Goal: Task Accomplishment & Management: Complete application form

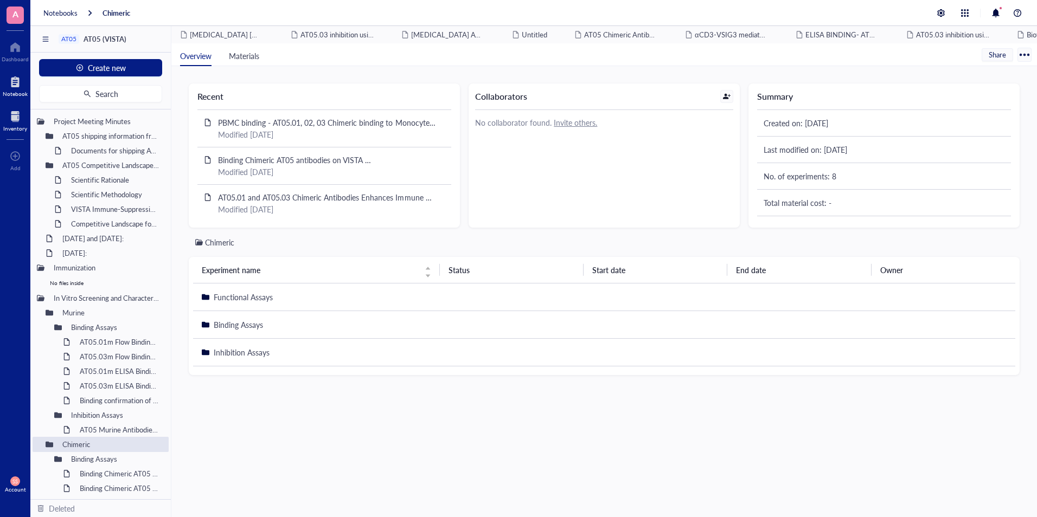
click at [10, 121] on div at bounding box center [15, 116] width 24 height 17
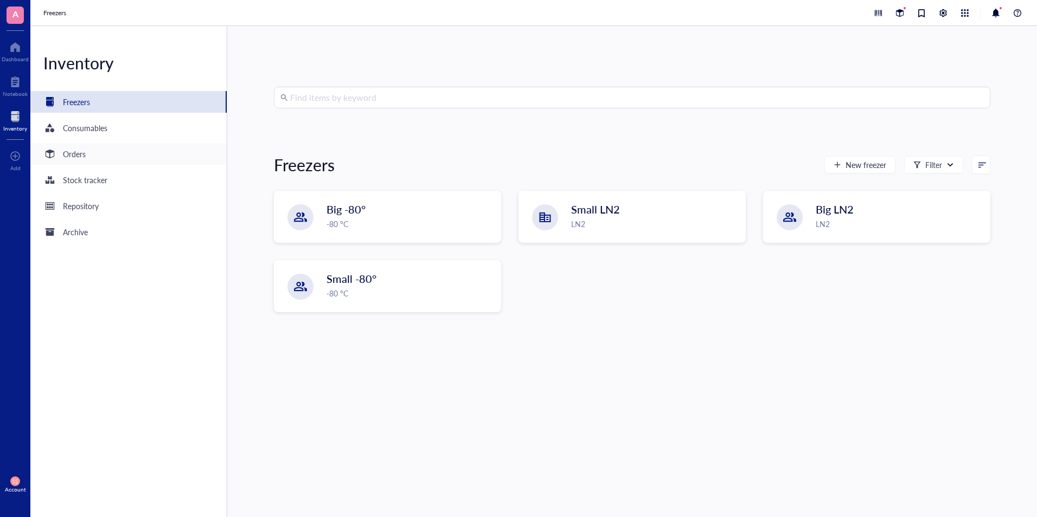
click at [92, 162] on div "Orders" at bounding box center [128, 154] width 196 height 22
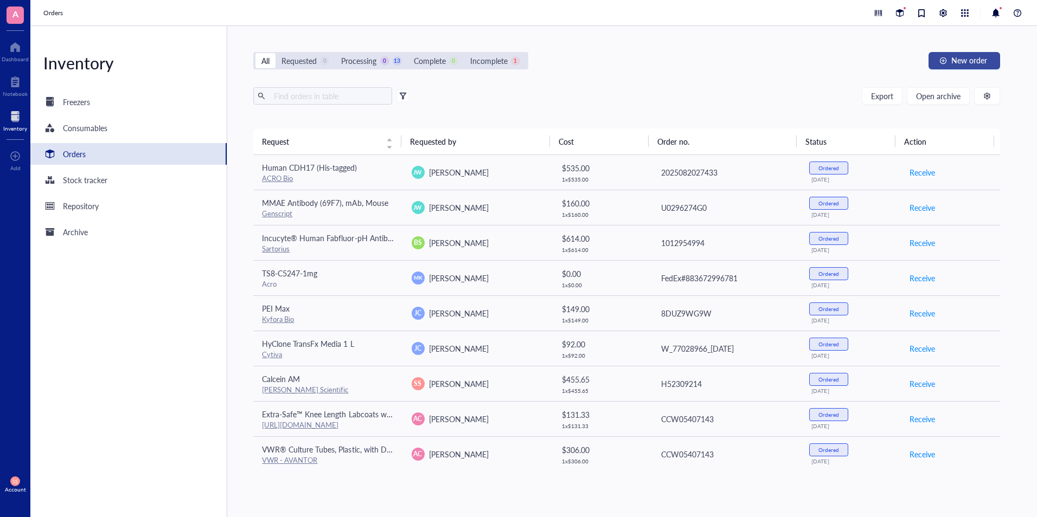
click at [950, 67] on button "New order" at bounding box center [964, 60] width 72 height 17
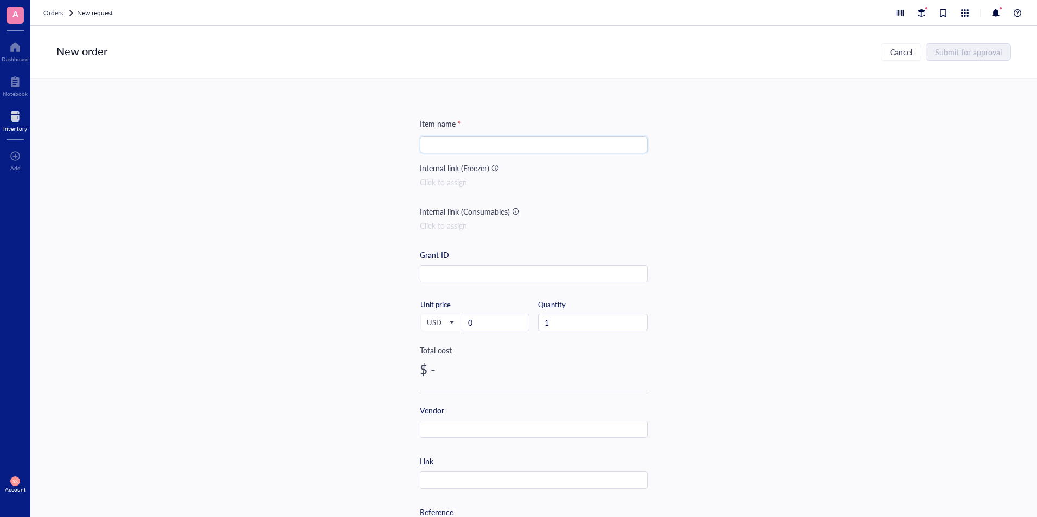
click at [500, 147] on input "search" at bounding box center [533, 145] width 215 height 16
paste input "BH Supplies Insulin Syringes U-100 30G 1ml/cc 5/16" (8mm) Pack of 100 Pcs"
type input "BH Supplies Insulin Syringes U-100 30G 1ml/cc 5/16" (8mm) Pack of 100 Pcs"
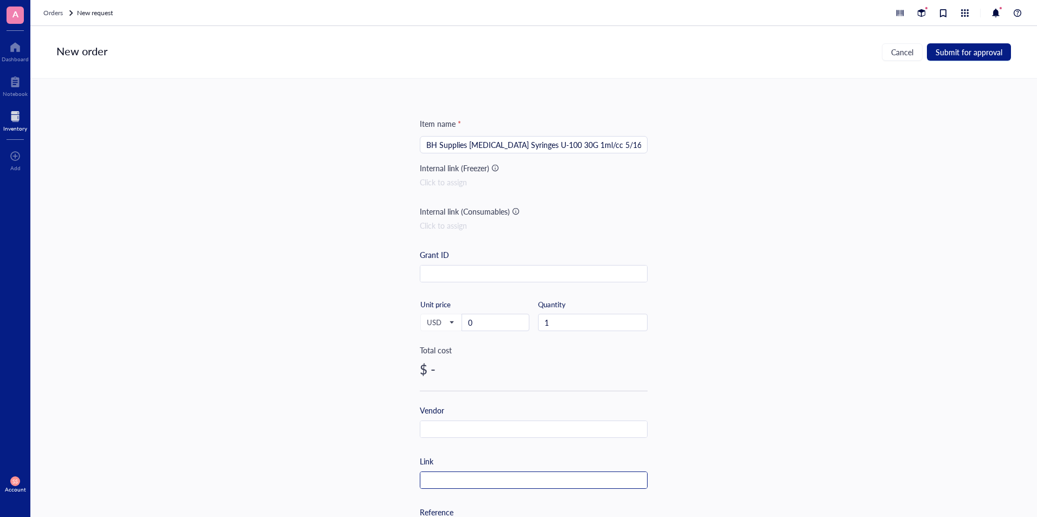
click at [472, 477] on input "text" at bounding box center [533, 480] width 227 height 17
paste input "https://www.amazon.com/BH-Supplies-Insulin-Syringes-U-100/dp/B08DMYNRYP/ref=sr_…"
click at [472, 477] on input "https://www.amazon.com/BH-Supplies-Insulin-Syringes-U-100/dp/B08DMYNRYP/ref=sr_…" at bounding box center [533, 480] width 227 height 17
type input "https://www.amazon.com/BH-Supplies-Insulin-Syringes-U-100/dp/B08DMYNRYP/ref=sr_…"
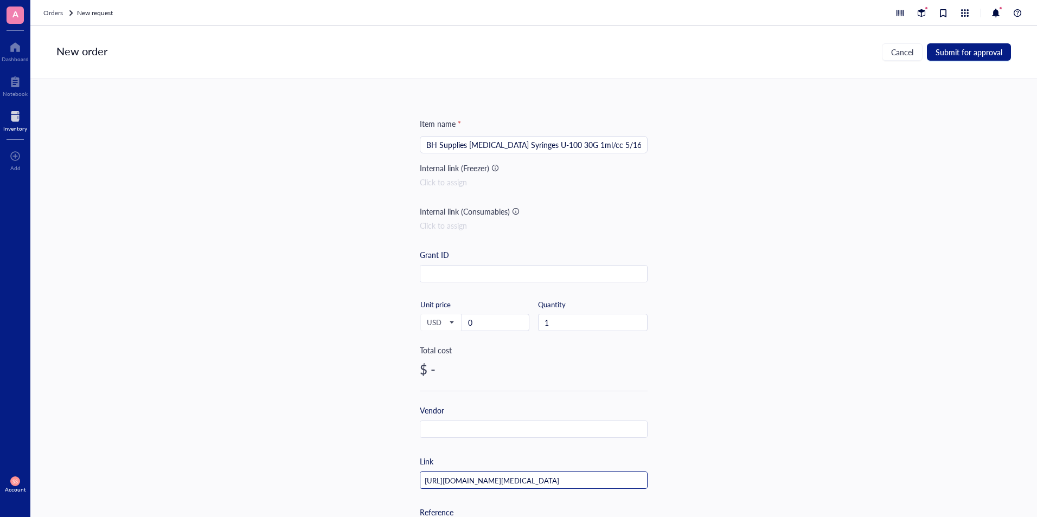
scroll to position [0, 0]
click at [503, 325] on input "0" at bounding box center [495, 322] width 67 height 16
paste input "22.99"
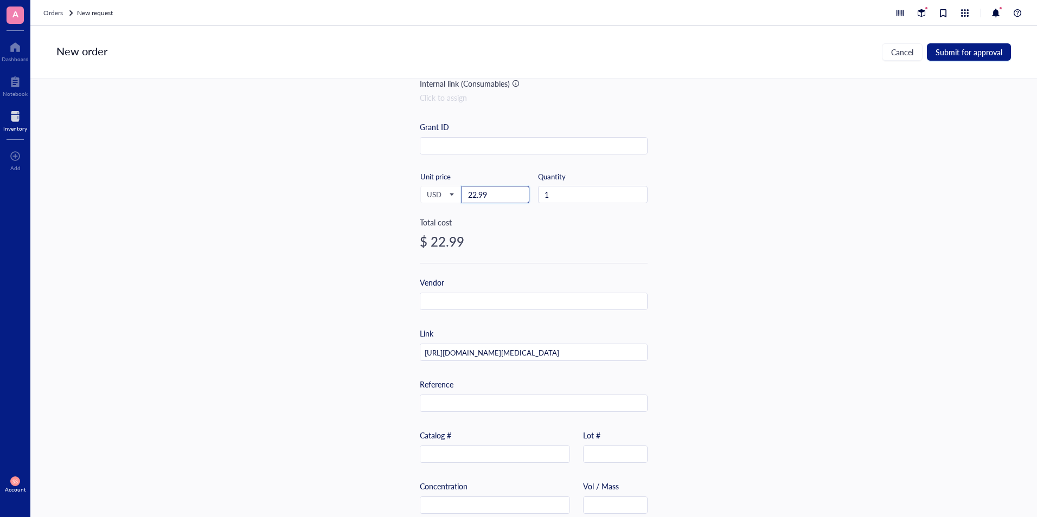
scroll to position [129, 0]
type input "22.99"
click at [962, 52] on span "Submit for approval" at bounding box center [968, 52] width 67 height 9
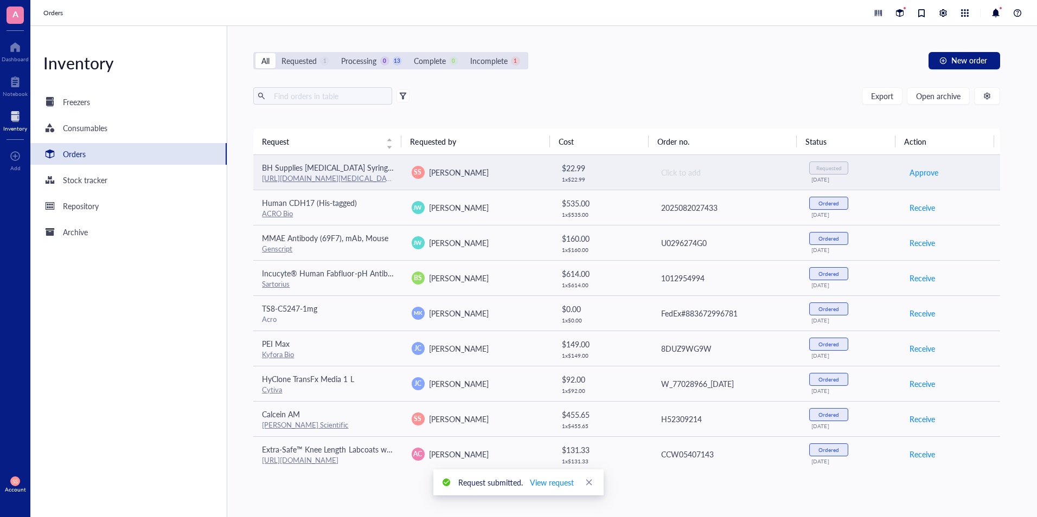
click at [677, 176] on div "Click to add" at bounding box center [726, 172] width 131 height 12
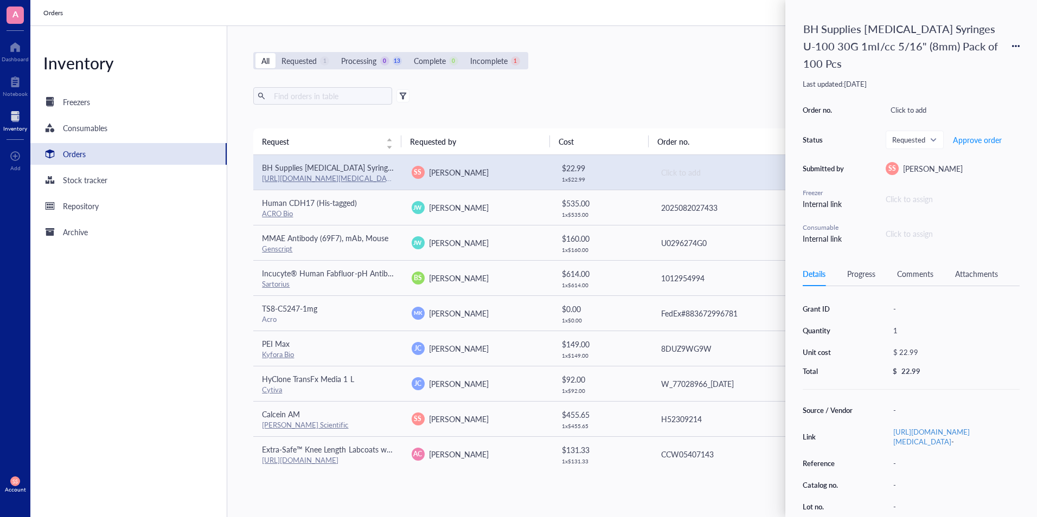
click at [905, 262] on div "Details Progress Comments Attachments" at bounding box center [911, 274] width 217 height 24
click at [907, 268] on div "Comments" at bounding box center [915, 274] width 36 height 12
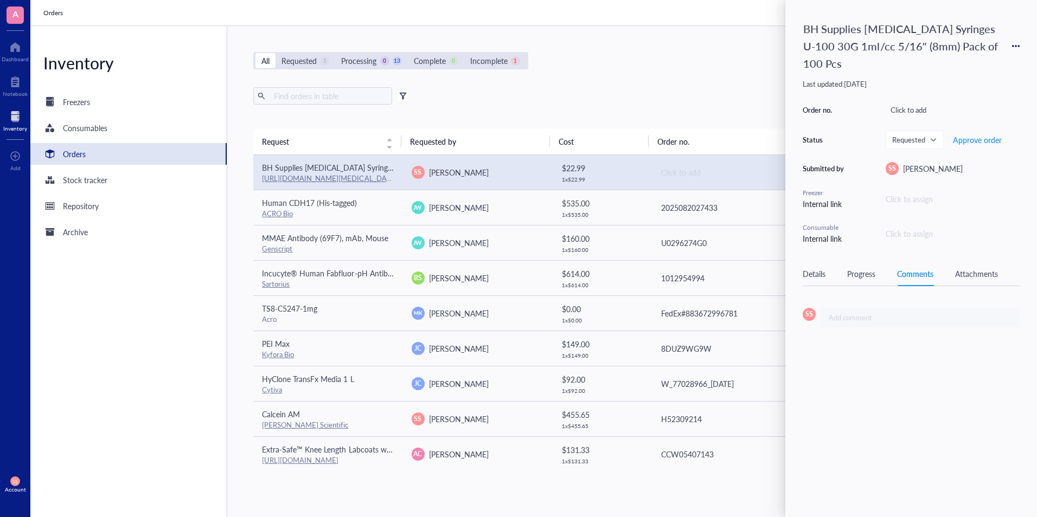
click at [863, 268] on div "Progress" at bounding box center [861, 274] width 28 height 12
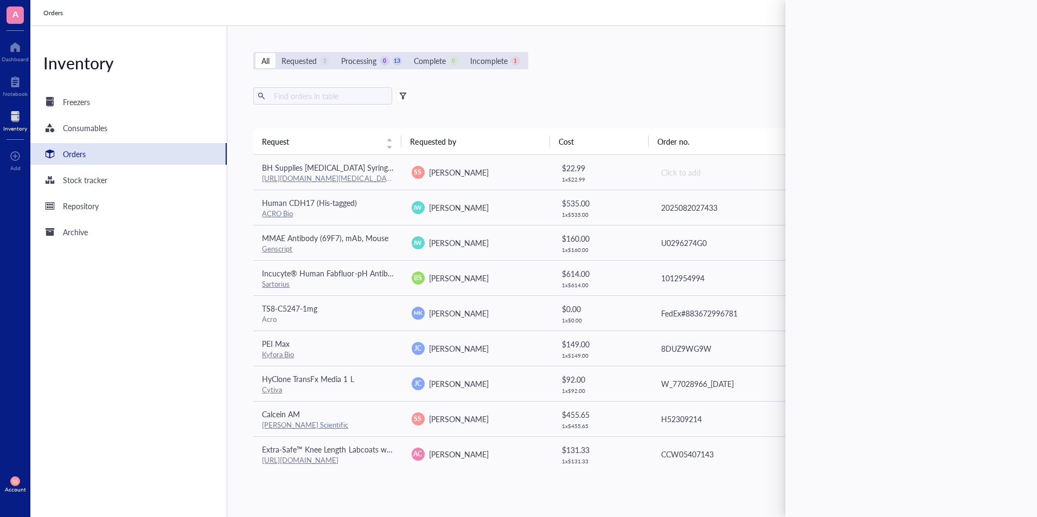
click at [697, 50] on div "All Requested 1 Processing 0 13 Complete 0 Incomplete 1 New order Export Open a…" at bounding box center [626, 271] width 798 height 491
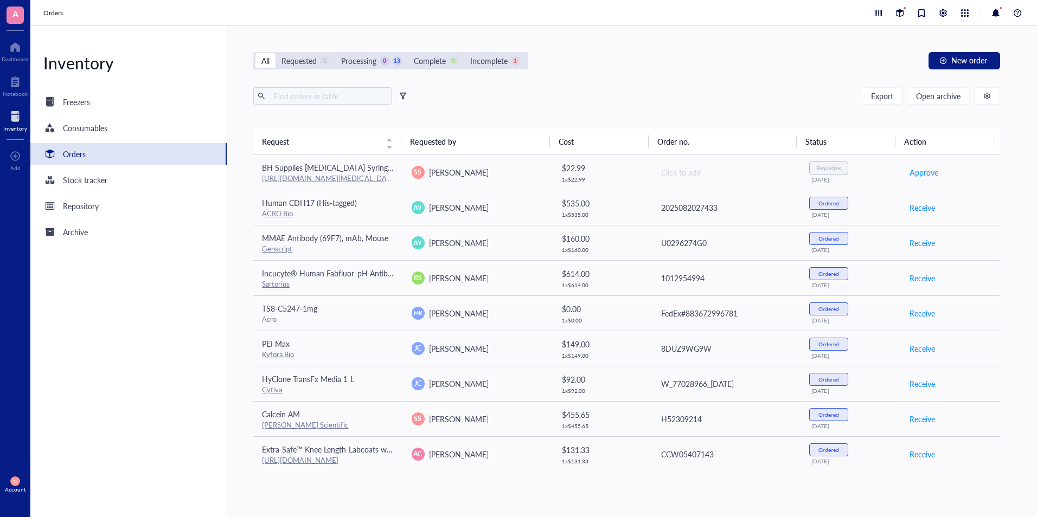
click at [88, 458] on div "Inventory Freezers Consumables Orders Stock tracker Repository Archive" at bounding box center [128, 271] width 197 height 491
